Goal: Transaction & Acquisition: Purchase product/service

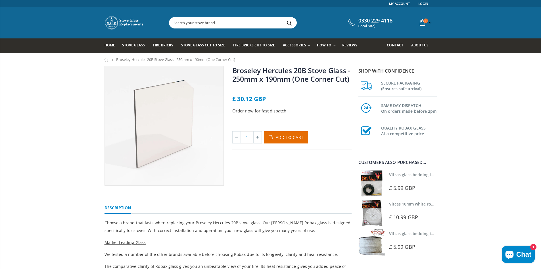
click at [372, 189] on img at bounding box center [372, 183] width 26 height 26
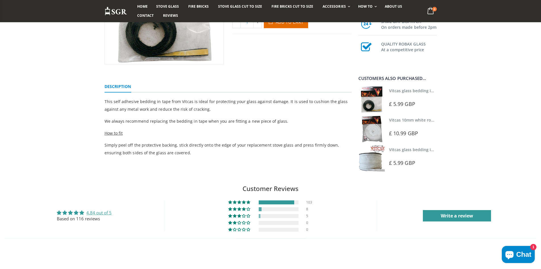
scroll to position [91, 0]
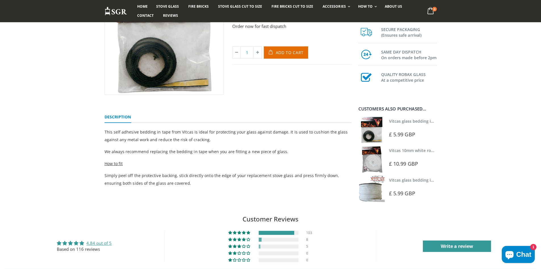
click at [372, 161] on img at bounding box center [372, 159] width 26 height 26
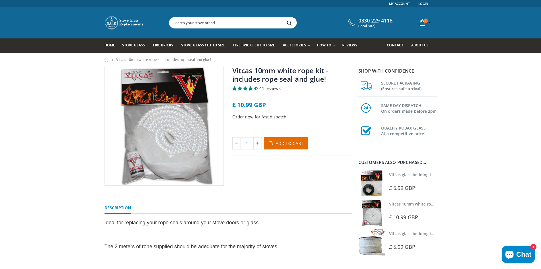
click at [370, 243] on img at bounding box center [372, 242] width 26 height 26
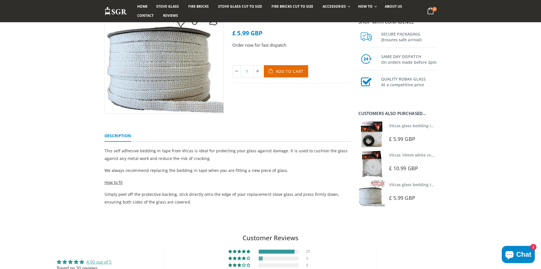
scroll to position [83, 0]
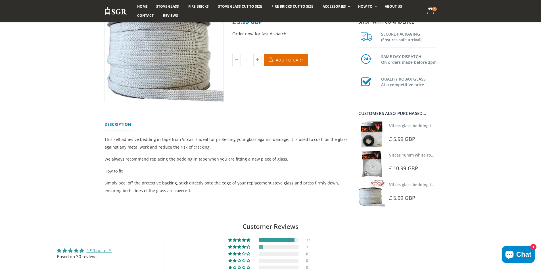
click at [115, 172] on span "How to fit" at bounding box center [114, 170] width 18 height 5
click at [367, 138] on img at bounding box center [372, 134] width 26 height 26
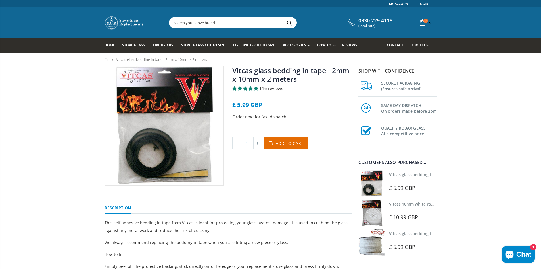
click at [369, 247] on img at bounding box center [372, 242] width 26 height 26
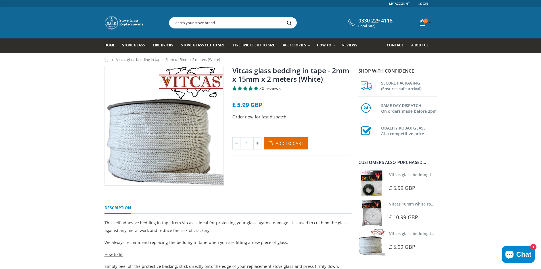
click at [369, 182] on img at bounding box center [372, 183] width 26 height 26
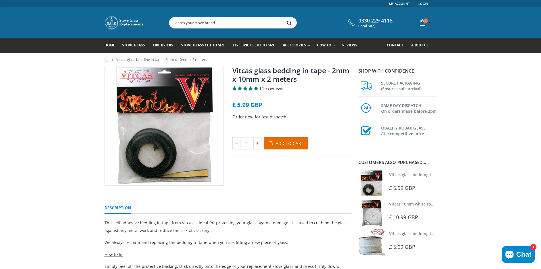
click at [370, 242] on img at bounding box center [372, 242] width 26 height 26
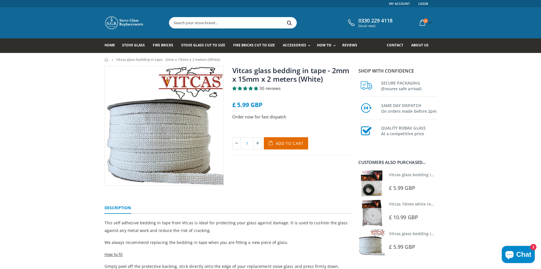
click at [372, 187] on img at bounding box center [372, 183] width 26 height 26
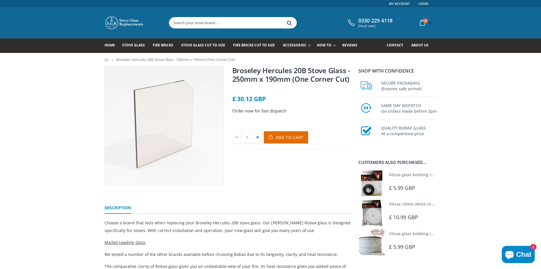
click at [258, 135] on icon at bounding box center [258, 137] width 8 height 12
type input "2"
click at [284, 137] on span "Add to Cart" at bounding box center [290, 136] width 28 height 5
click at [370, 187] on img at bounding box center [372, 183] width 26 height 26
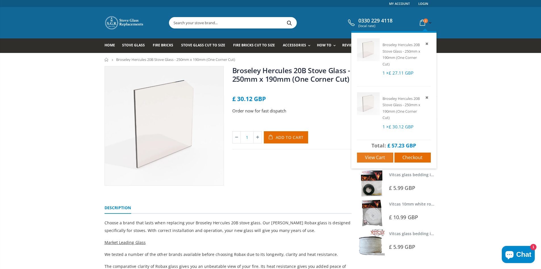
click at [377, 156] on span "View cart" at bounding box center [375, 157] width 20 height 6
